Goal: Task Accomplishment & Management: Complete application form

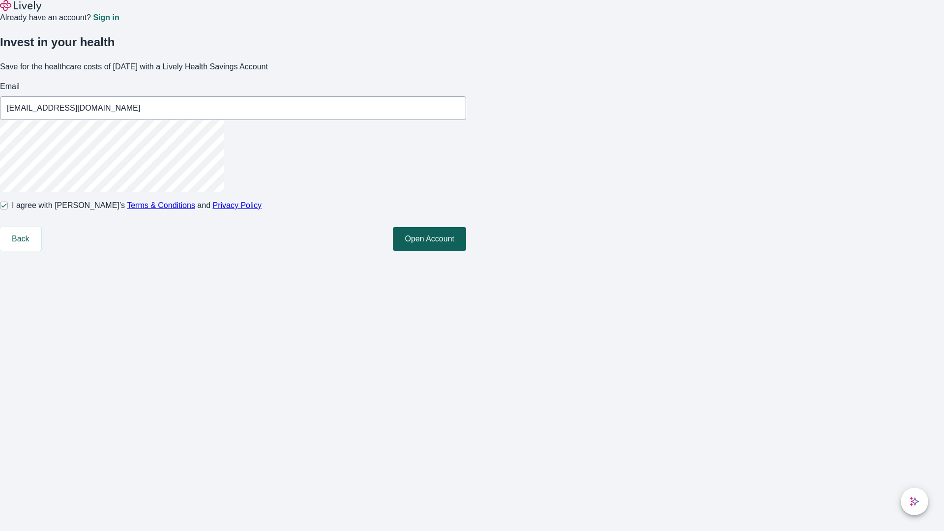
click at [466, 251] on button "Open Account" at bounding box center [429, 239] width 73 height 24
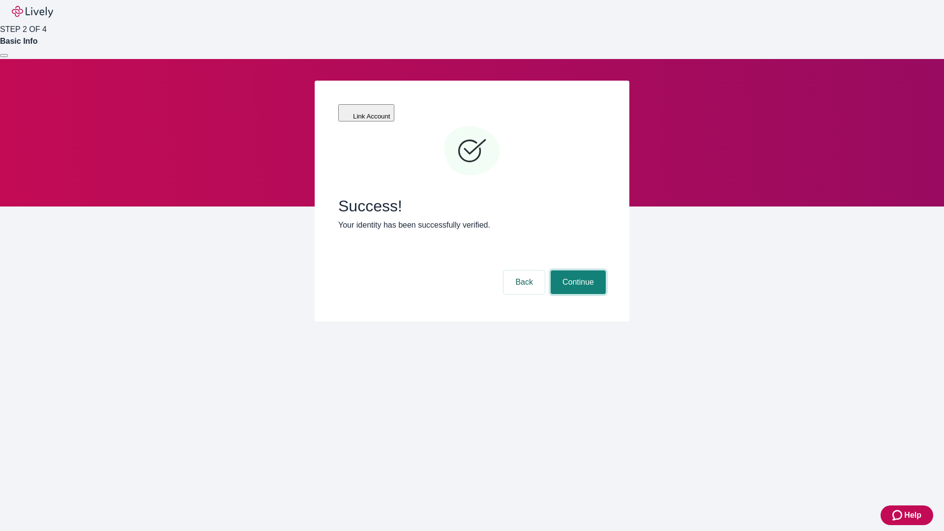
click at [577, 270] on button "Continue" at bounding box center [578, 282] width 55 height 24
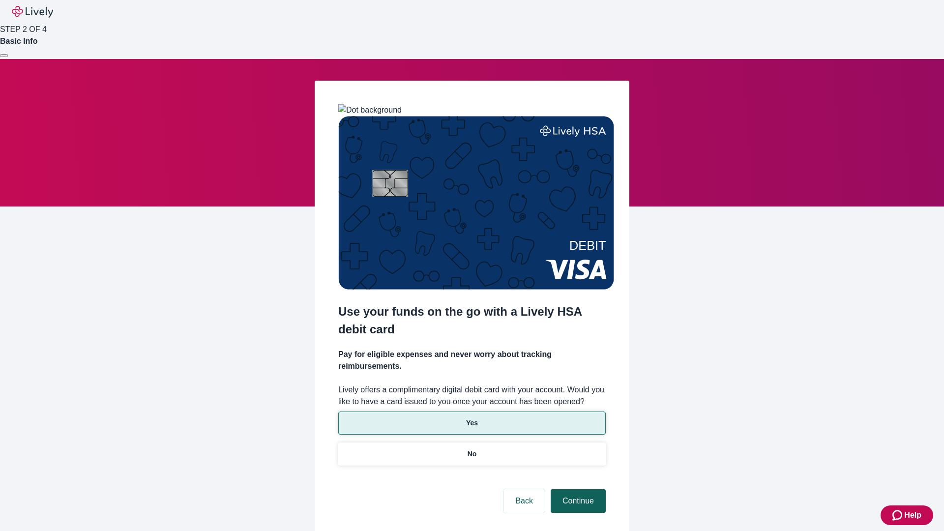
click at [471, 418] on p "Yes" at bounding box center [472, 423] width 12 height 10
click at [577, 489] on button "Continue" at bounding box center [578, 501] width 55 height 24
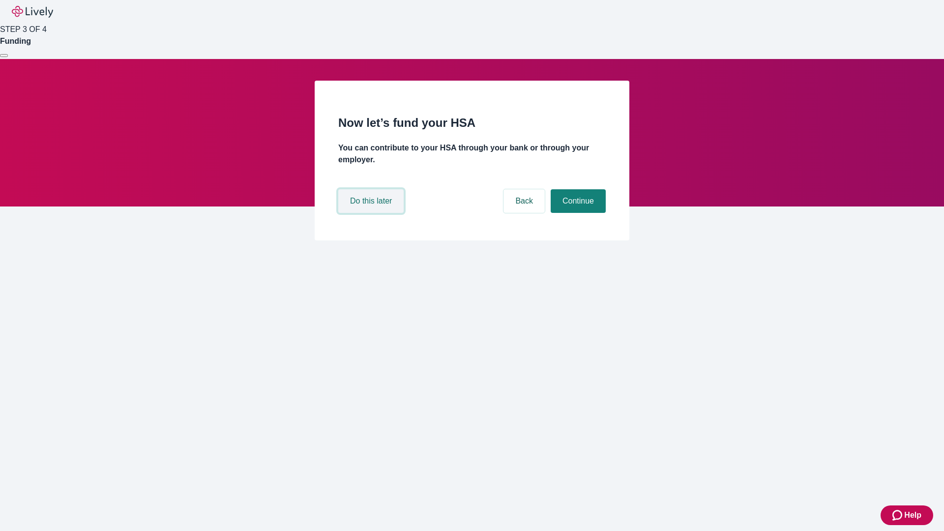
click at [372, 213] on button "Do this later" at bounding box center [370, 201] width 65 height 24
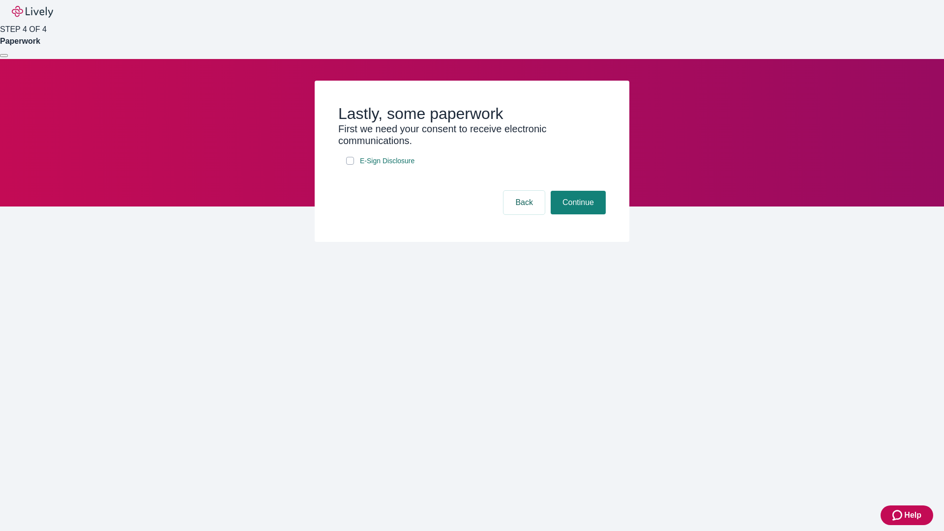
click at [350, 165] on input "E-Sign Disclosure" at bounding box center [350, 161] width 8 height 8
checkbox input "true"
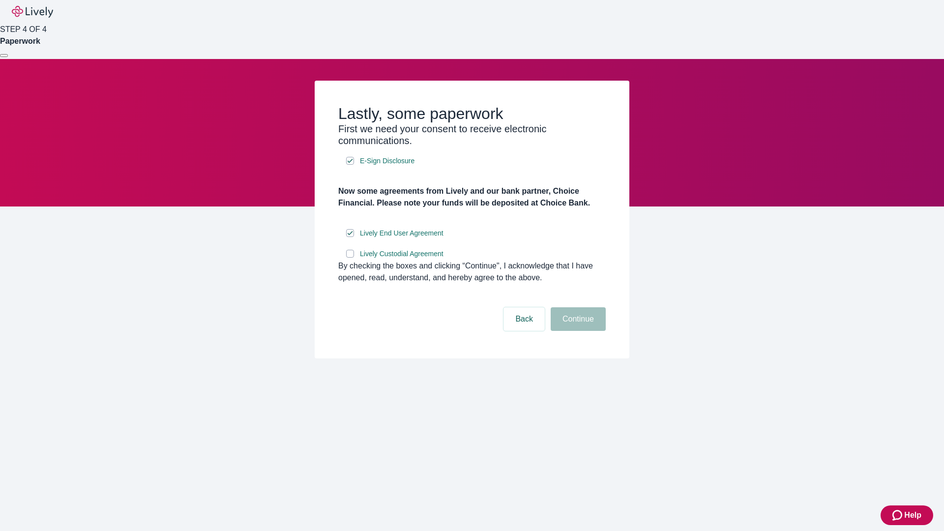
click at [350, 258] on input "Lively Custodial Agreement" at bounding box center [350, 254] width 8 height 8
checkbox input "true"
click at [577, 331] on button "Continue" at bounding box center [578, 319] width 55 height 24
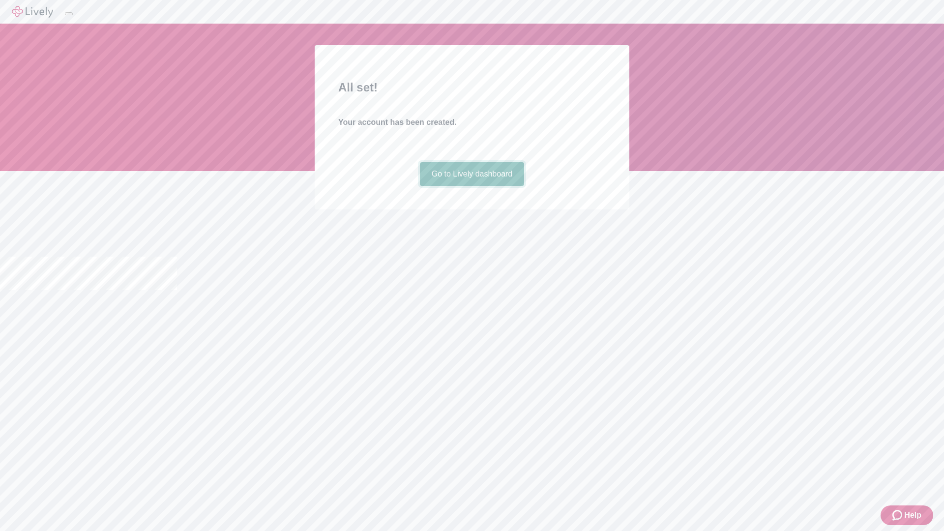
click at [471, 186] on link "Go to Lively dashboard" at bounding box center [472, 174] width 105 height 24
